Goal: Register for event/course

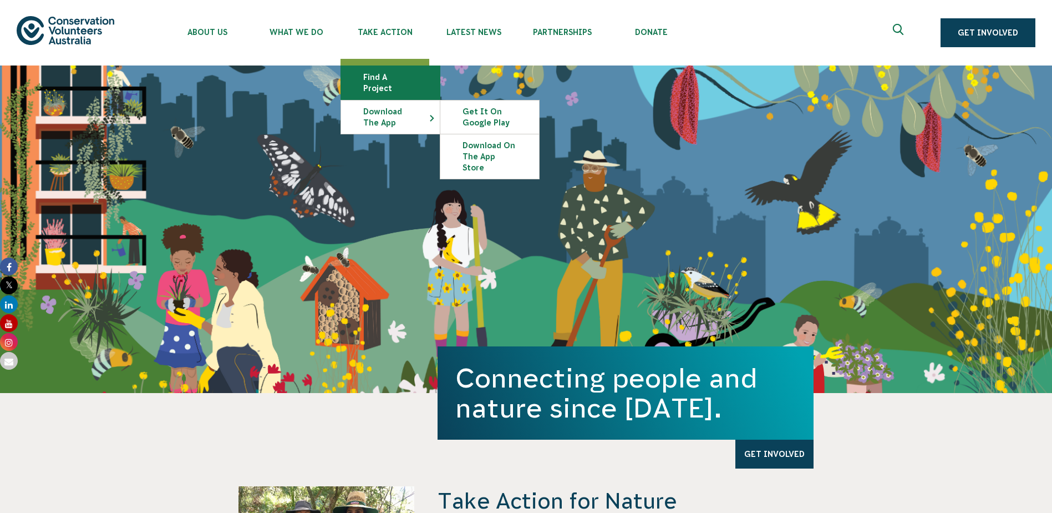
click at [379, 75] on link "Find a project" at bounding box center [390, 82] width 99 height 33
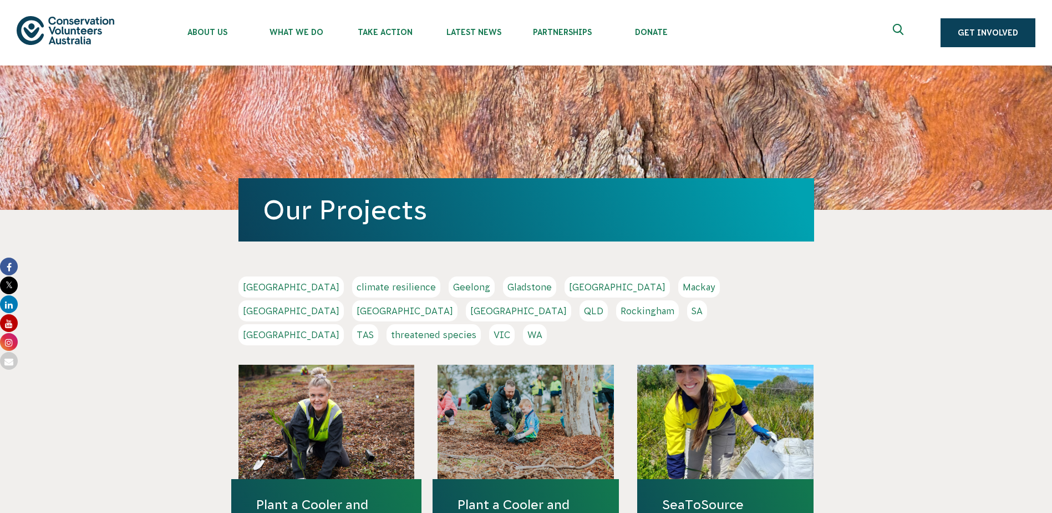
click at [687, 315] on link "SA" at bounding box center [697, 310] width 20 height 21
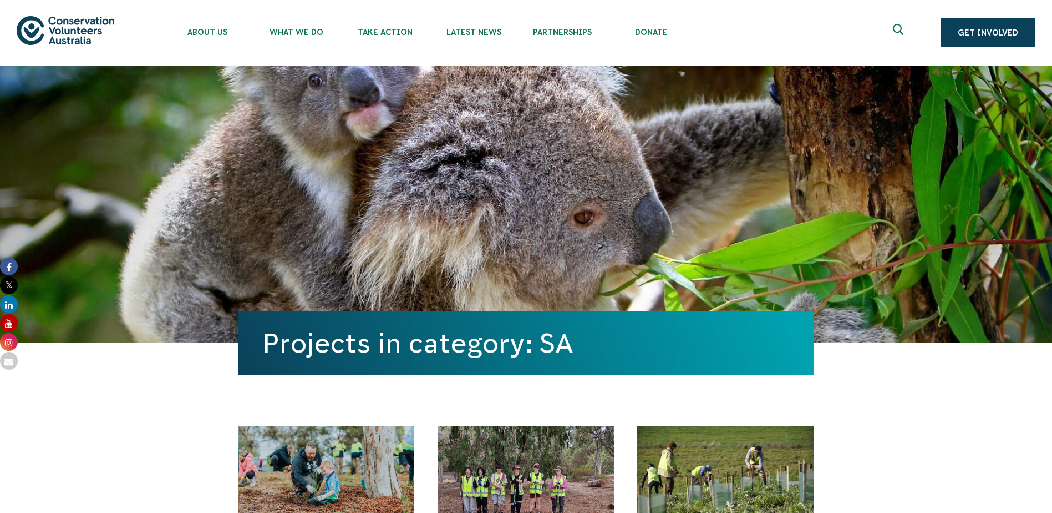
scroll to position [333, 0]
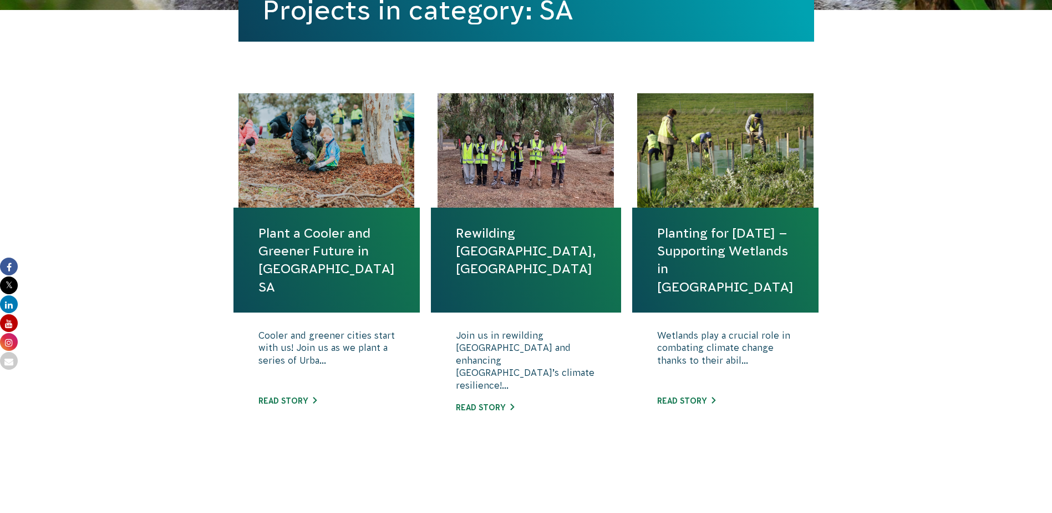
click at [707, 241] on link "Planting for [DATE] – Supporting Wetlands in [GEOGRAPHIC_DATA]" at bounding box center [725, 260] width 136 height 72
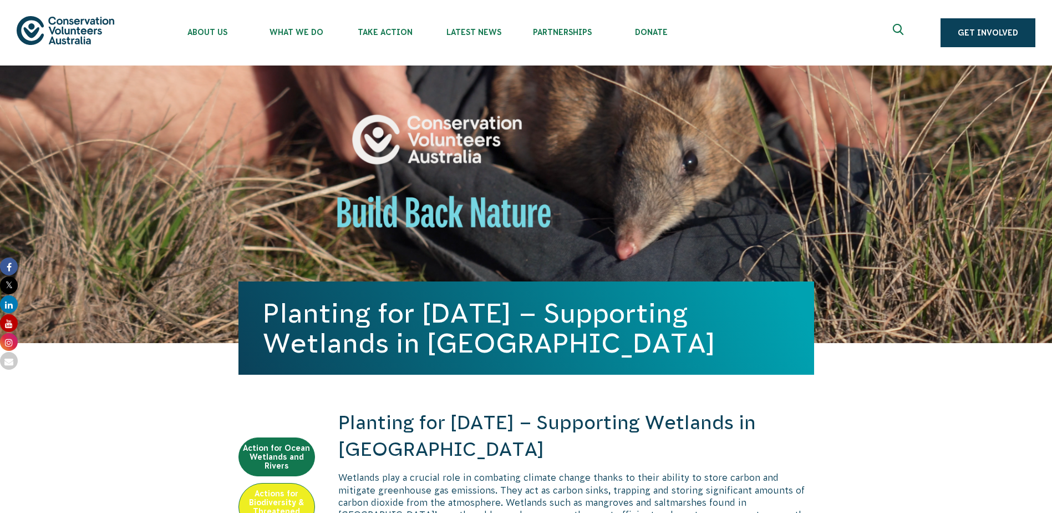
scroll to position [444, 0]
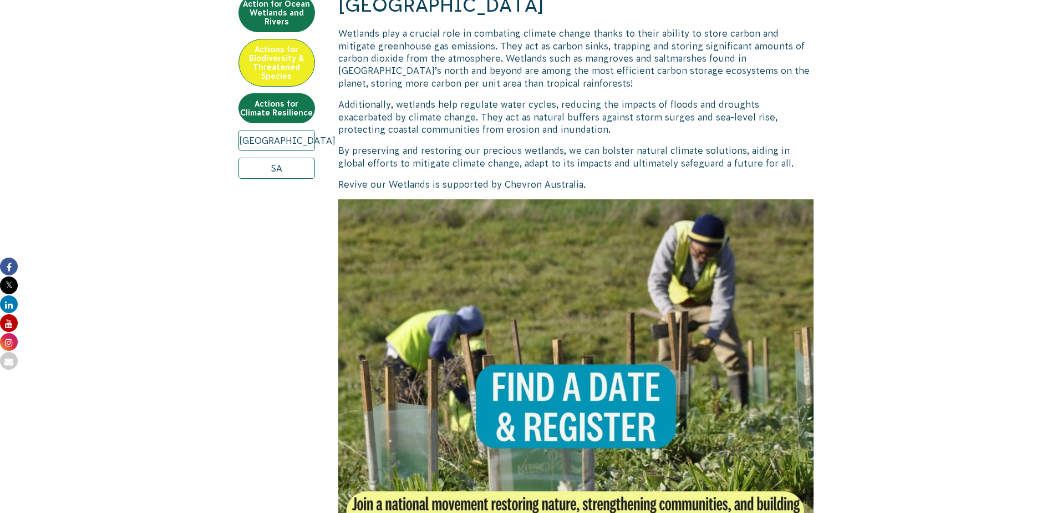
click at [412, 350] on img at bounding box center [576, 437] width 476 height 476
